Goal: Find specific page/section: Find specific page/section

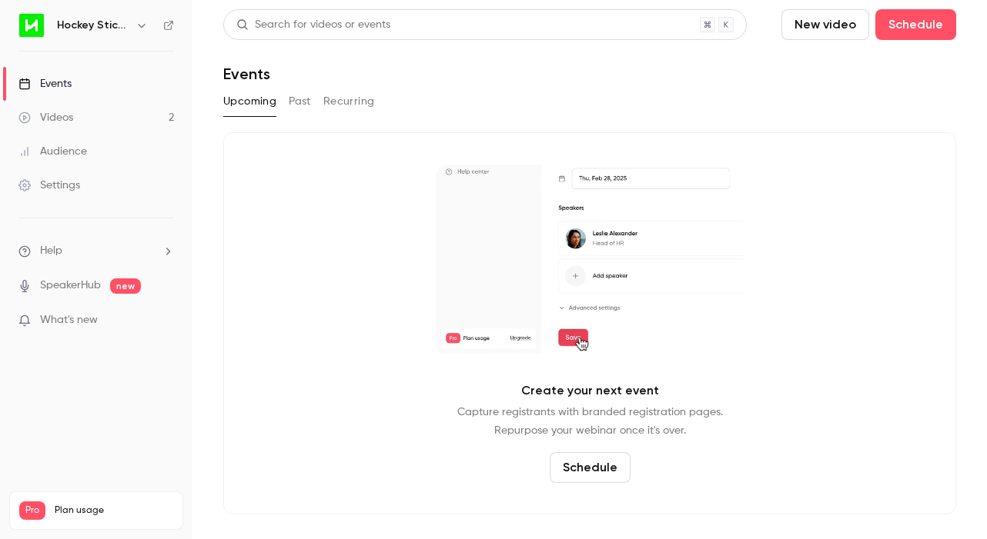
click at [75, 116] on link "Videos 2" at bounding box center [96, 118] width 192 height 34
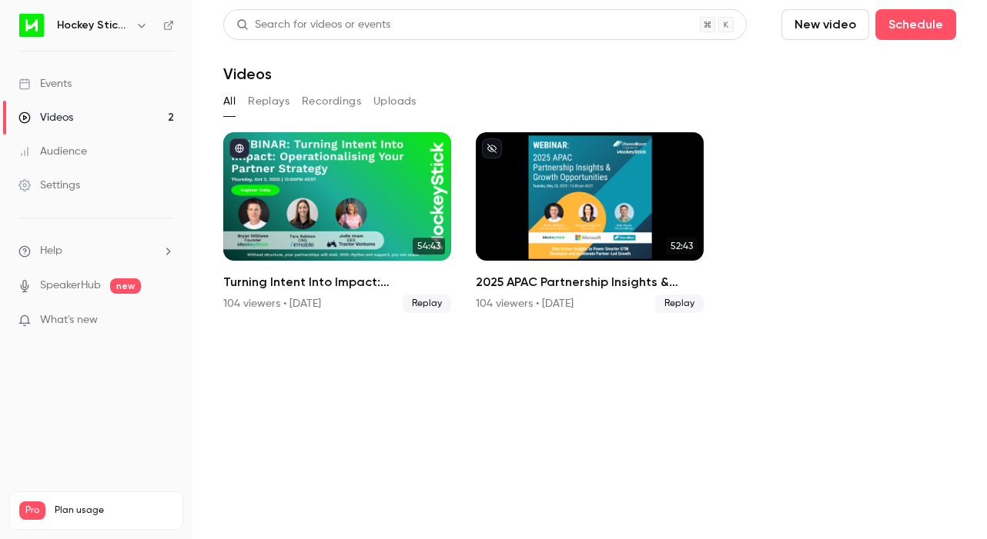
click at [55, 84] on div "Events" at bounding box center [44, 83] width 53 height 15
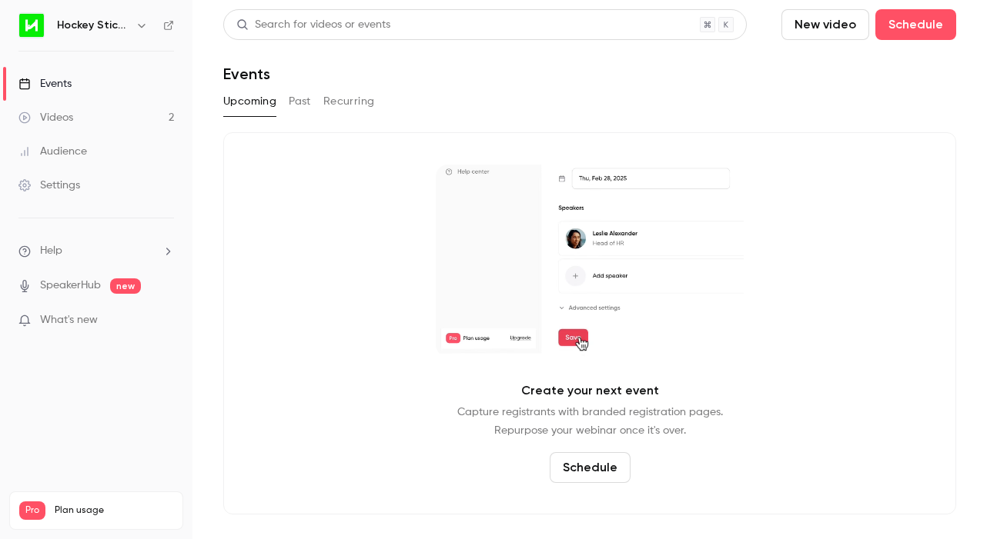
click at [298, 104] on button "Past" at bounding box center [300, 101] width 22 height 25
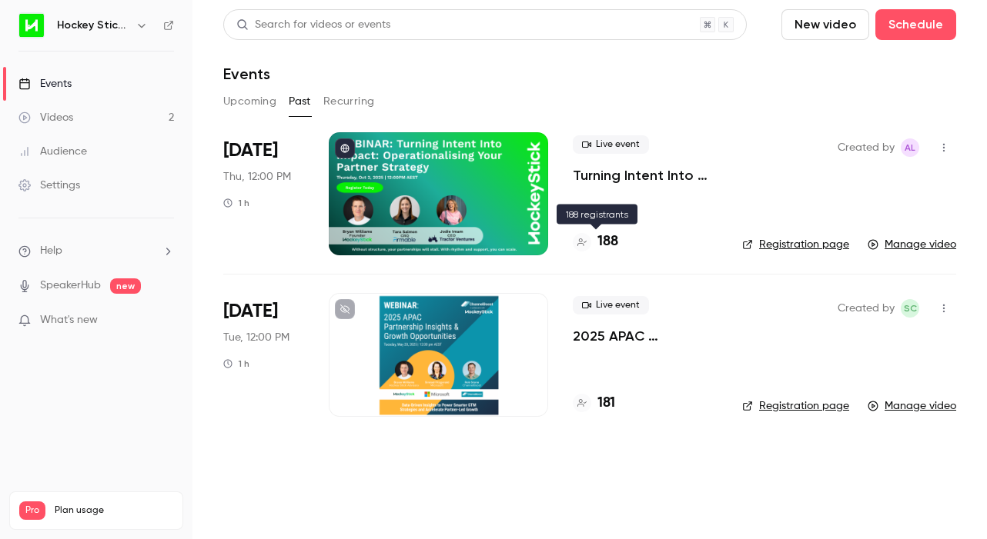
click at [606, 245] on h4 "188" at bounding box center [607, 242] width 21 height 21
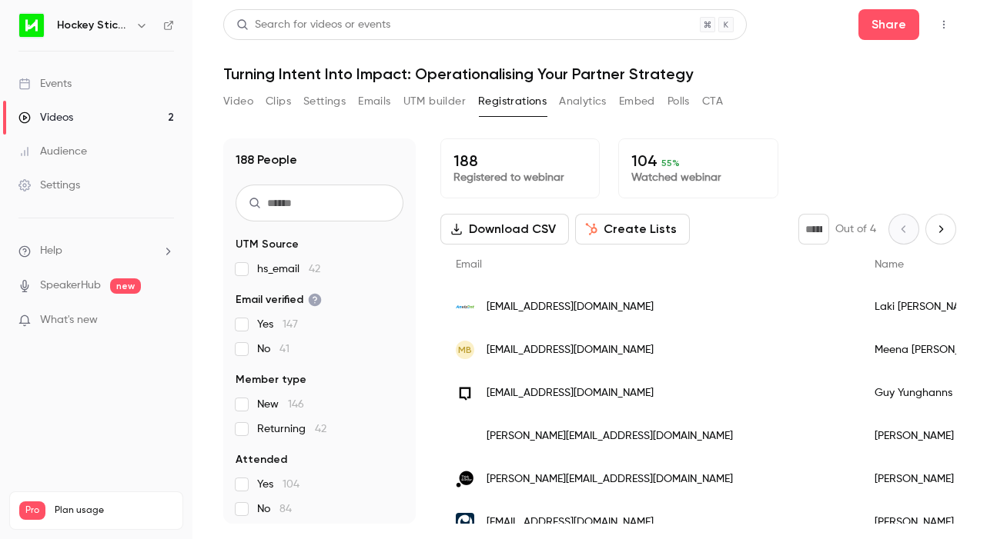
click at [302, 210] on input "text" at bounding box center [319, 203] width 168 height 37
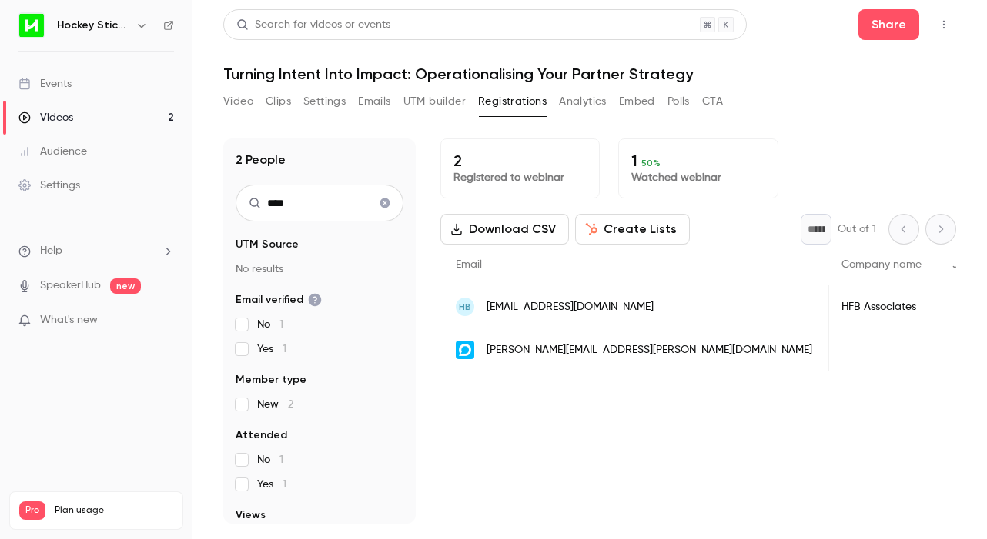
scroll to position [0, 366]
type input "****"
